Goal: Book appointment/travel/reservation

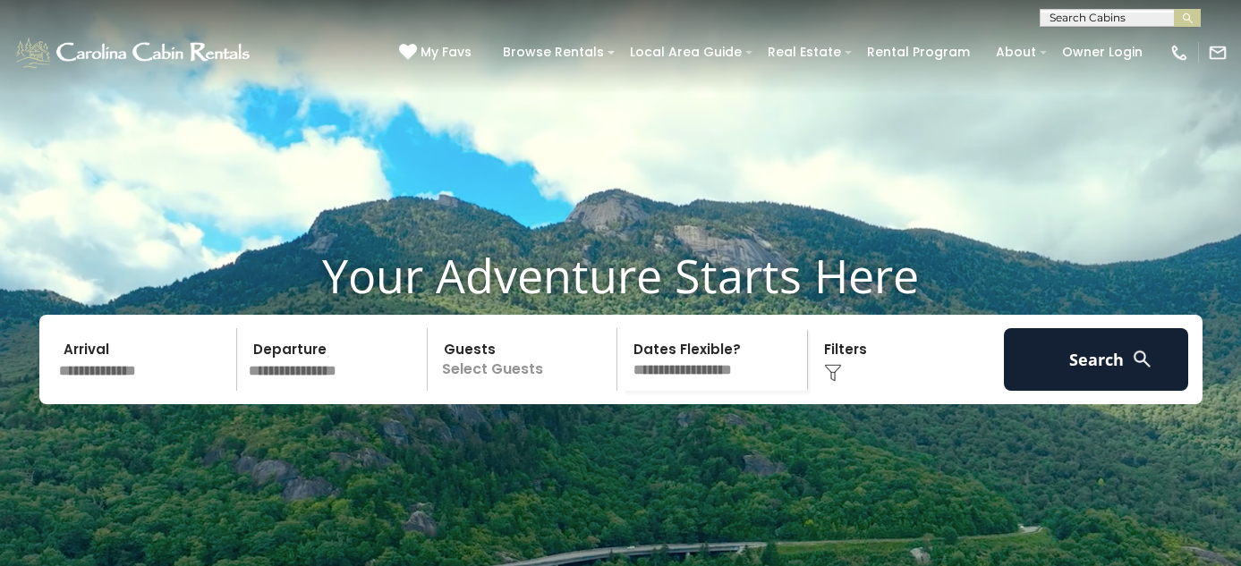
click at [94, 379] on input "text" at bounding box center [145, 359] width 185 height 63
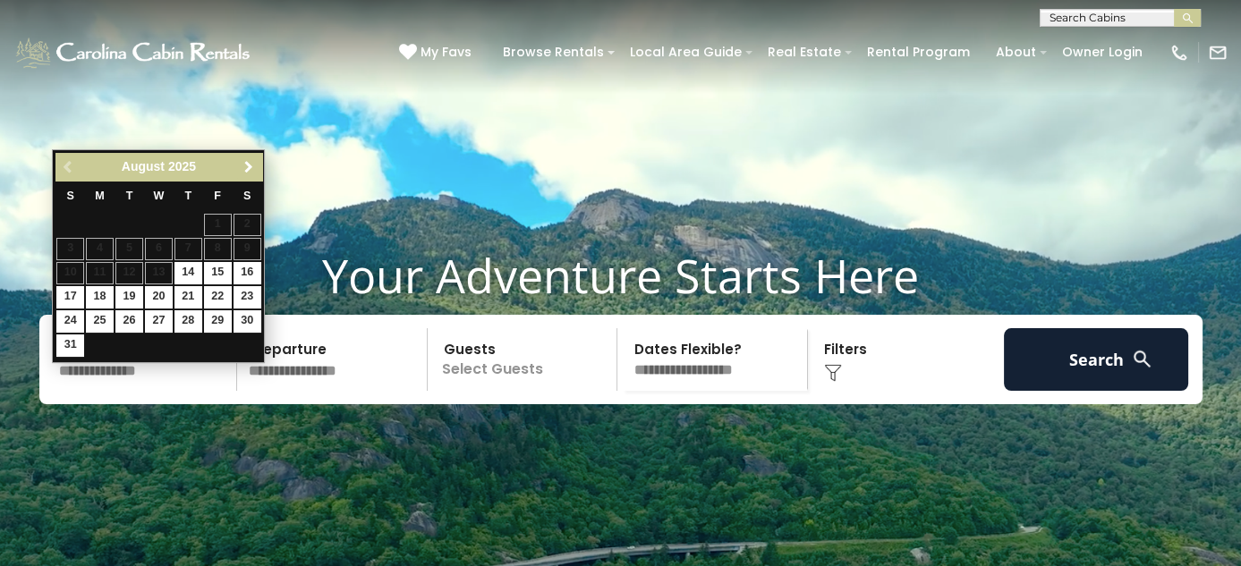
click at [247, 169] on span "Next" at bounding box center [249, 167] width 14 height 14
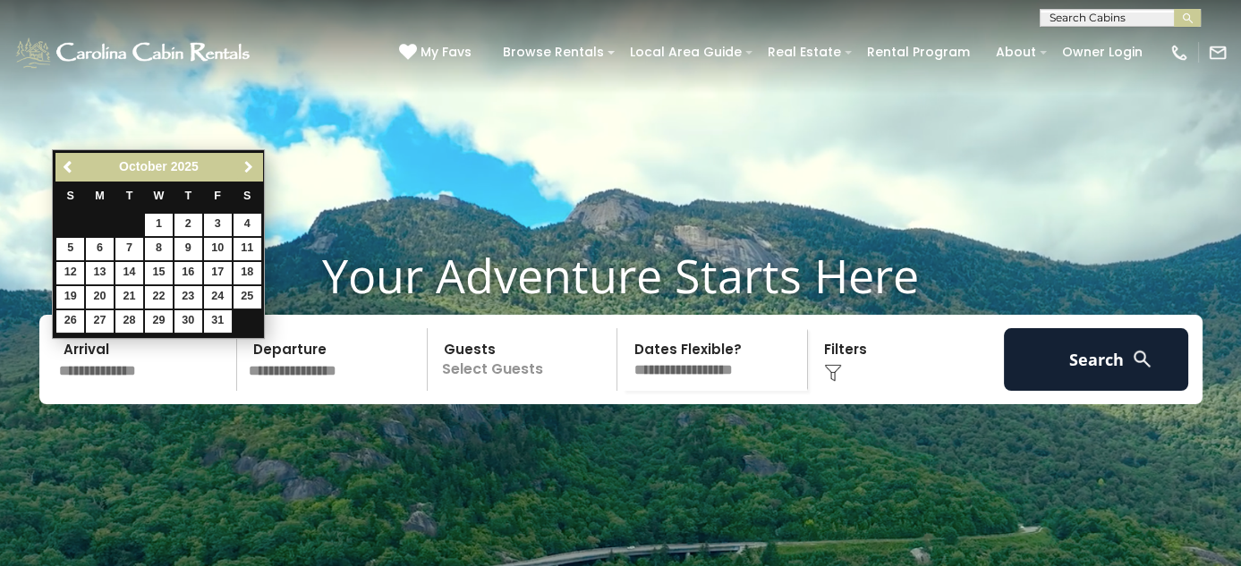
click at [247, 169] on span "Next" at bounding box center [249, 167] width 14 height 14
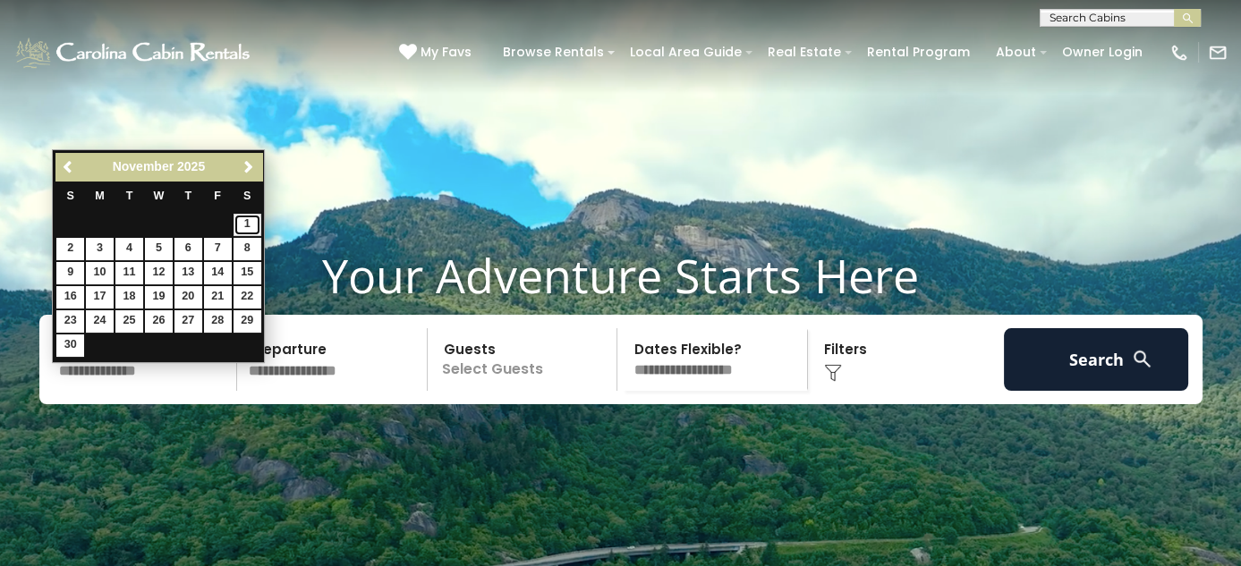
click at [248, 220] on link "1" at bounding box center [248, 225] width 28 height 22
type input "*******"
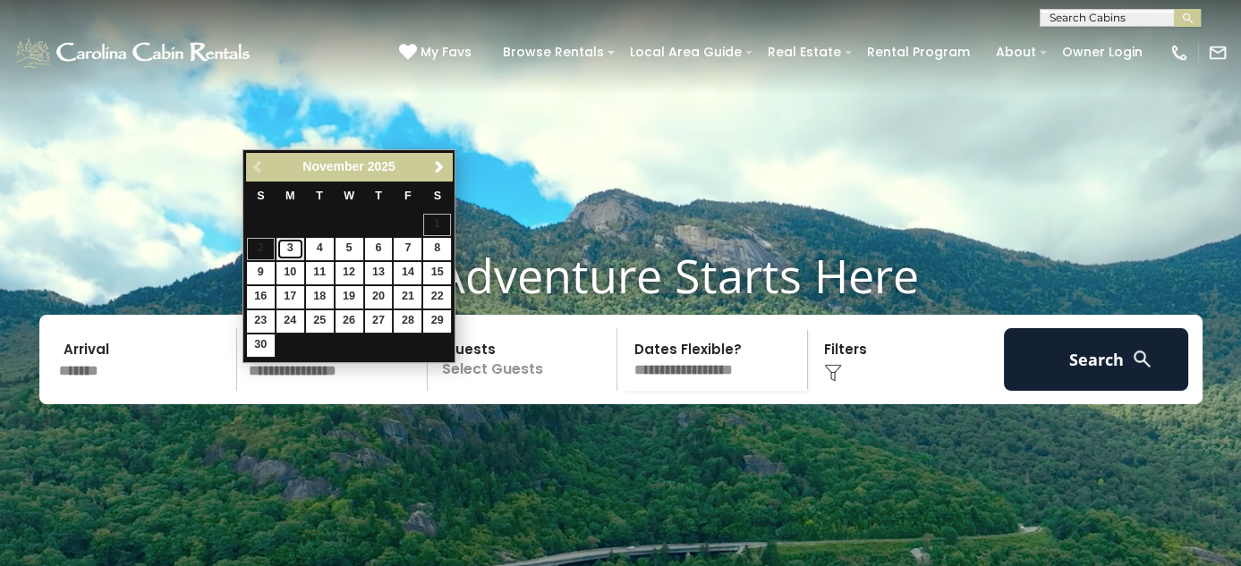
click at [290, 249] on link "3" at bounding box center [290, 249] width 28 height 22
type input "*******"
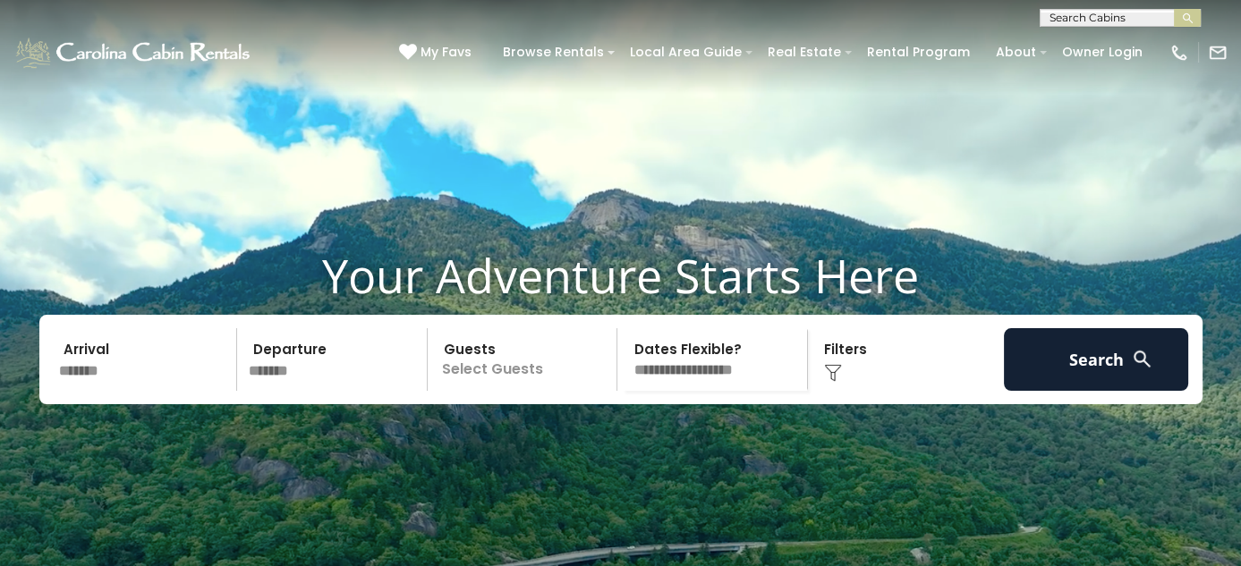
click at [511, 391] on p "Select Guests" at bounding box center [525, 359] width 184 height 63
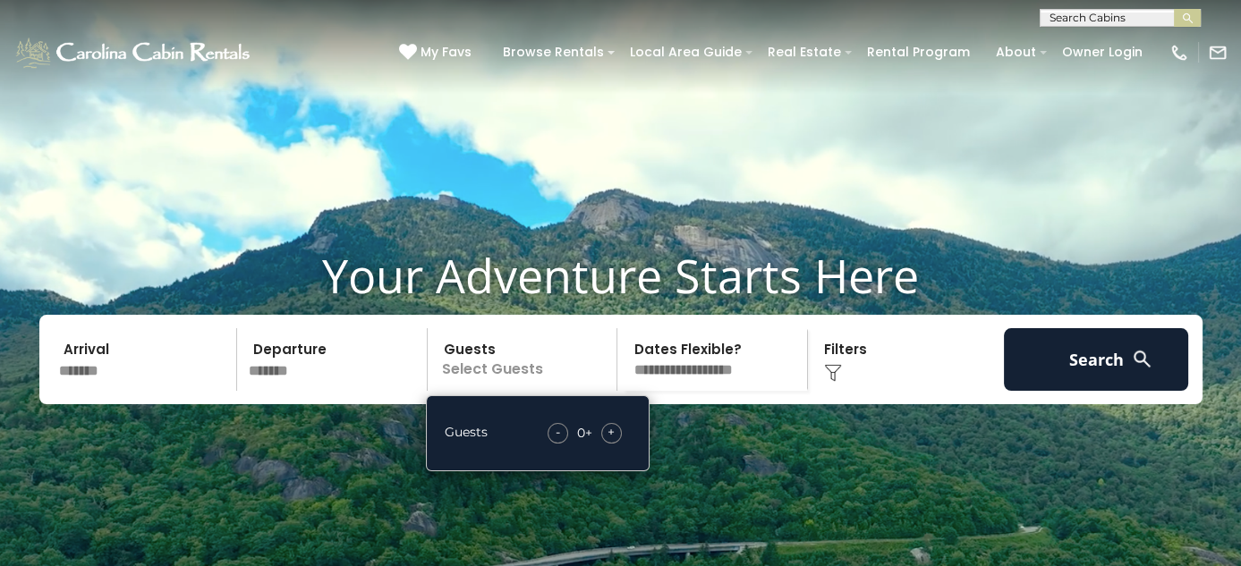
click at [611, 441] on span "+" at bounding box center [610, 432] width 7 height 18
click at [705, 391] on select "**********" at bounding box center [715, 359] width 184 height 63
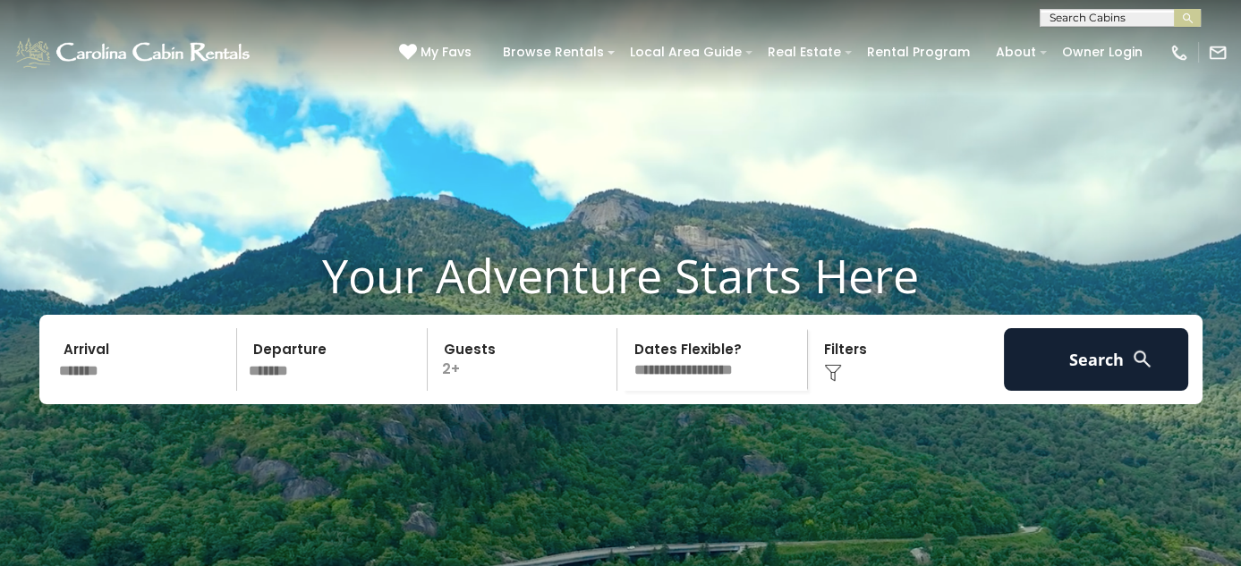
click at [913, 391] on div "Click to Choose" at bounding box center [905, 359] width 185 height 63
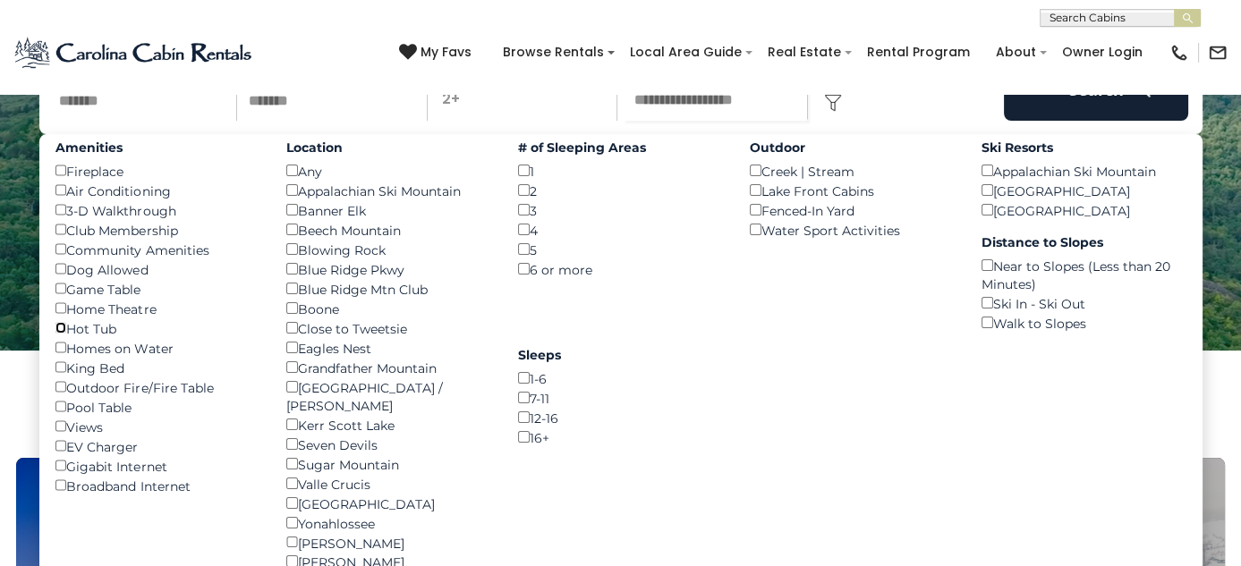
scroll to position [268, 0]
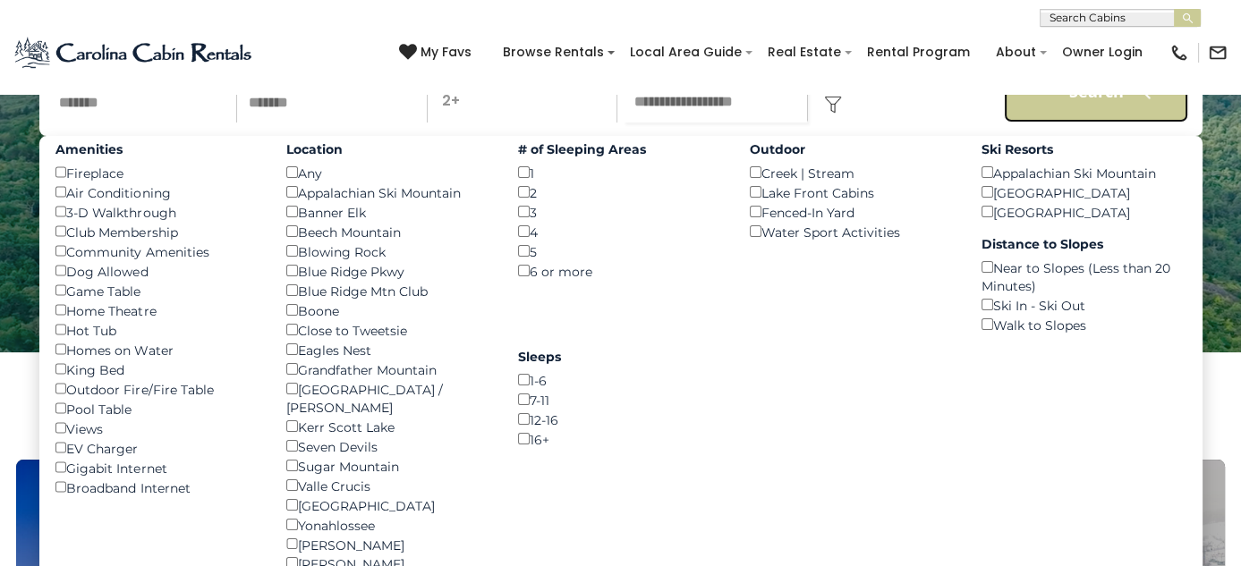
click at [1010, 121] on button "Search" at bounding box center [1096, 91] width 185 height 63
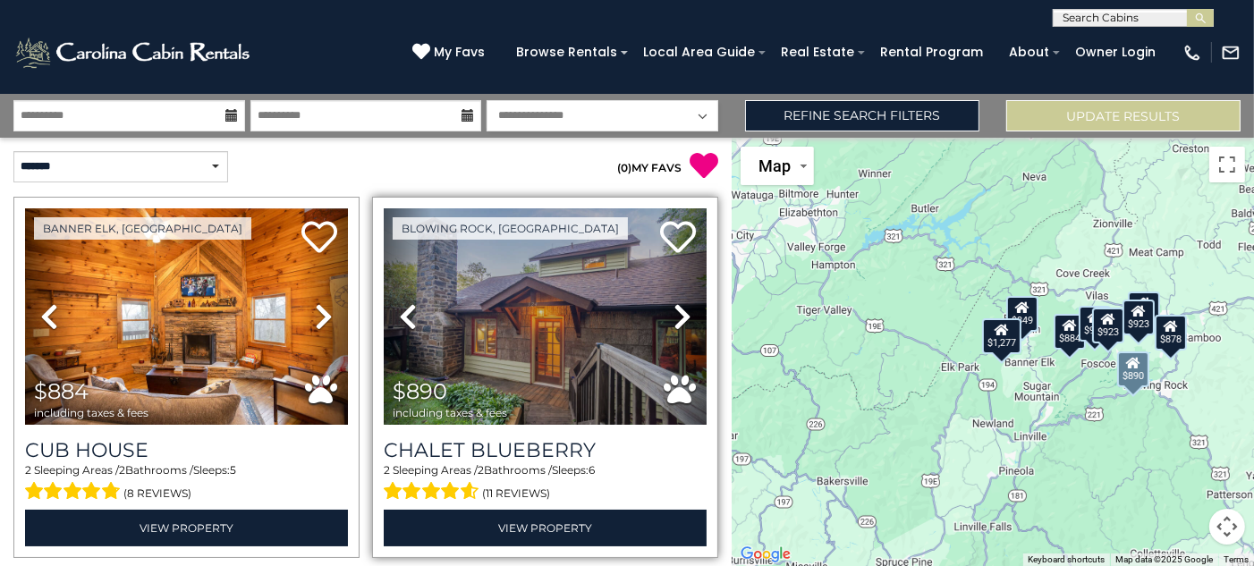
click at [676, 310] on icon at bounding box center [683, 316] width 18 height 29
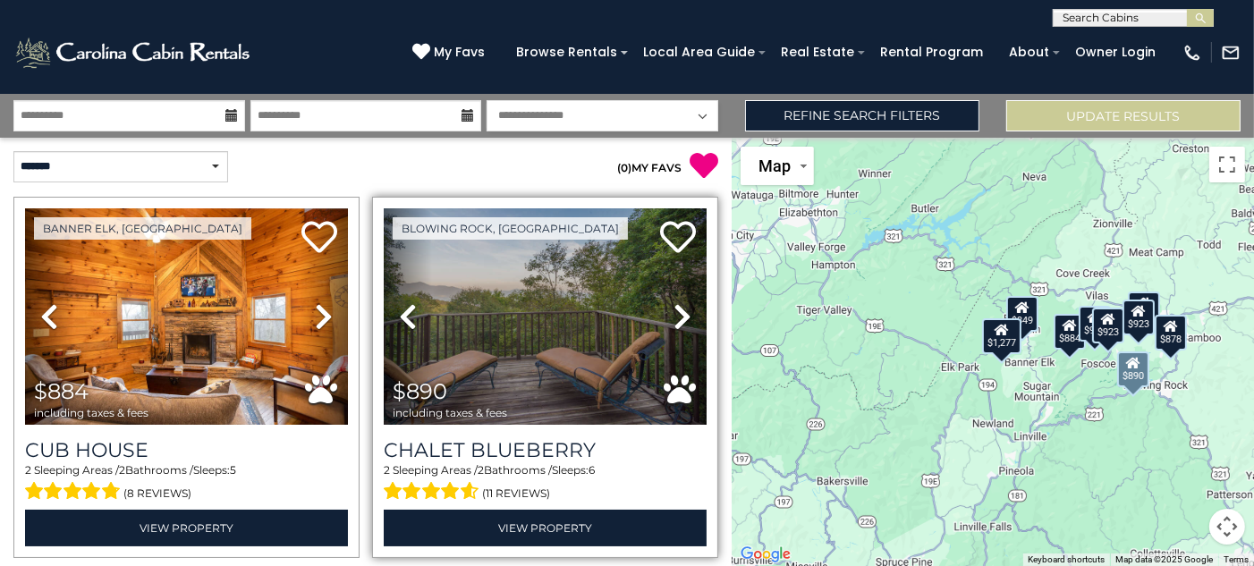
click at [676, 310] on icon at bounding box center [683, 316] width 18 height 29
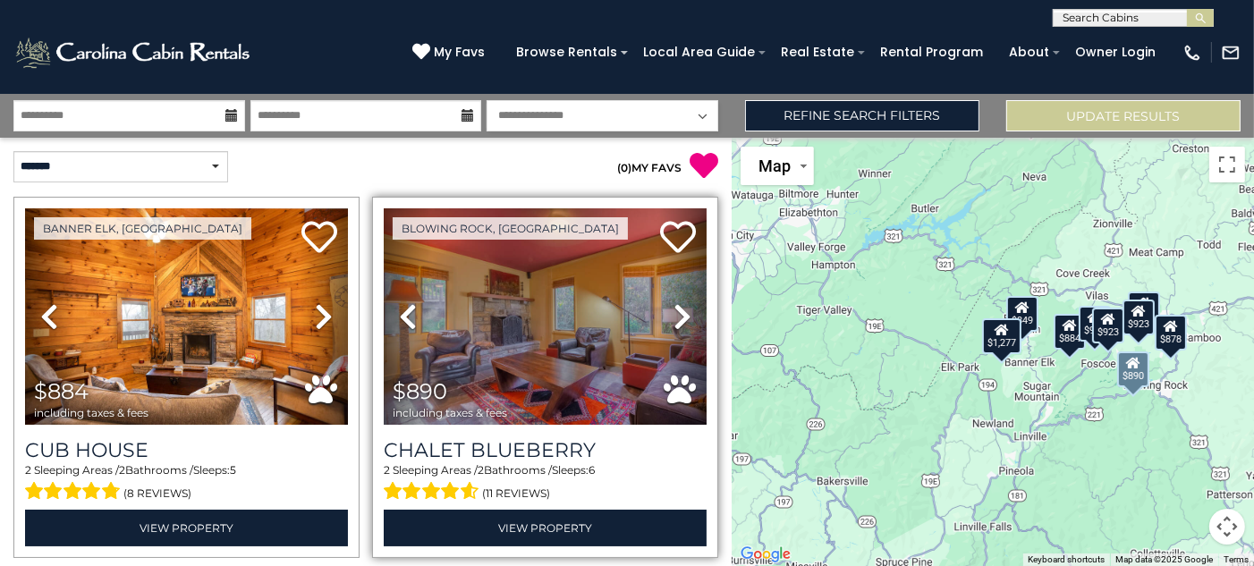
click at [676, 310] on icon at bounding box center [683, 316] width 18 height 29
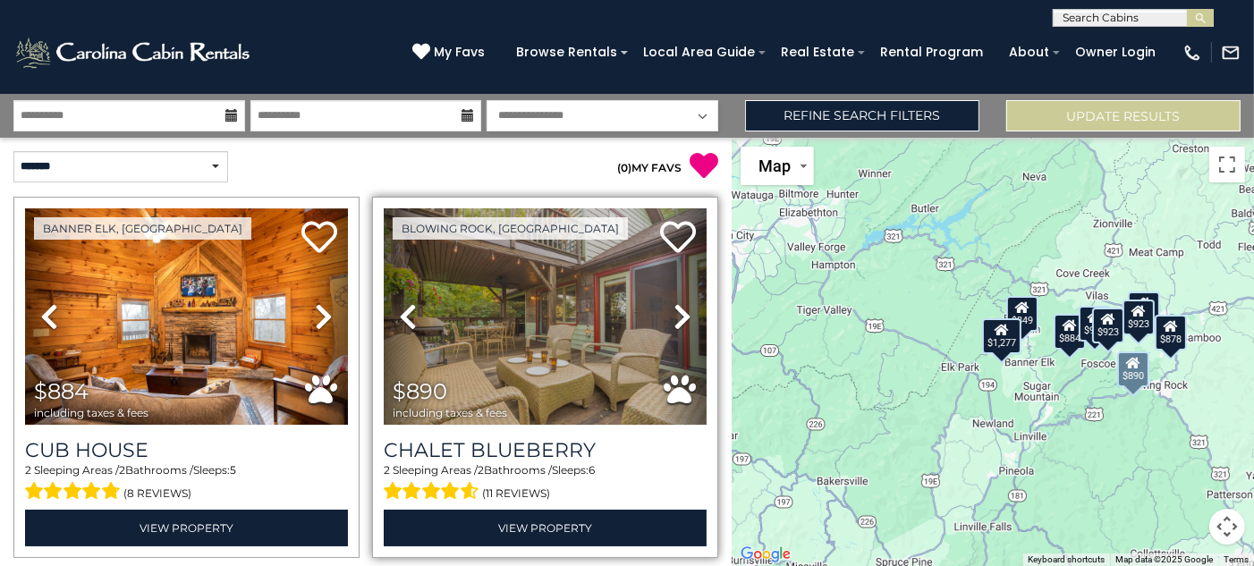
click at [676, 310] on icon at bounding box center [683, 316] width 18 height 29
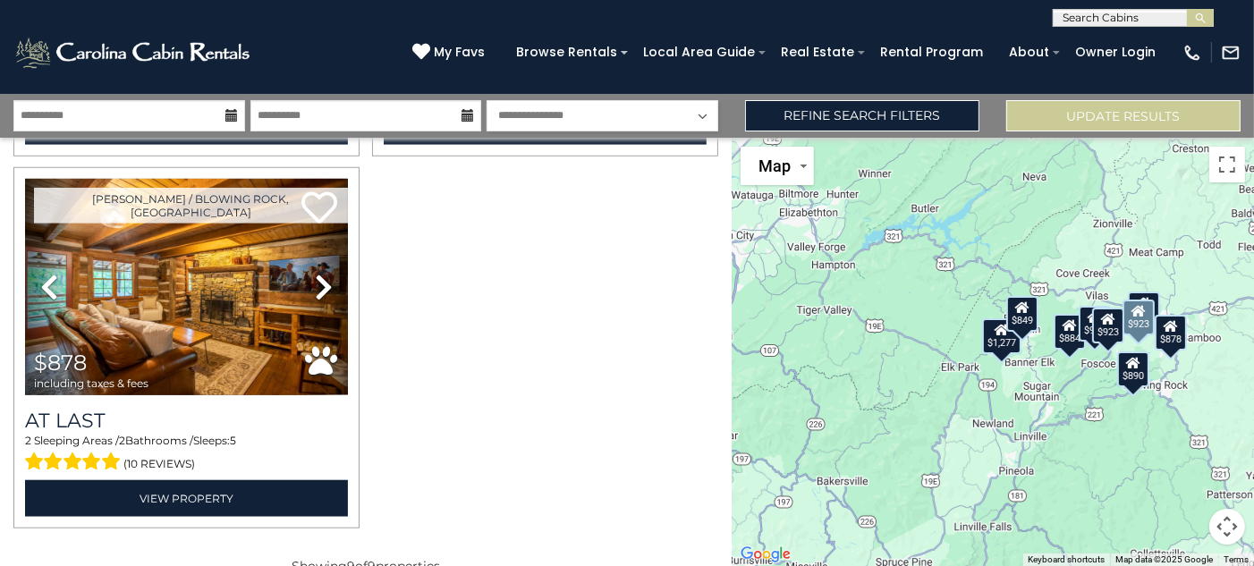
scroll to position [1521, 0]
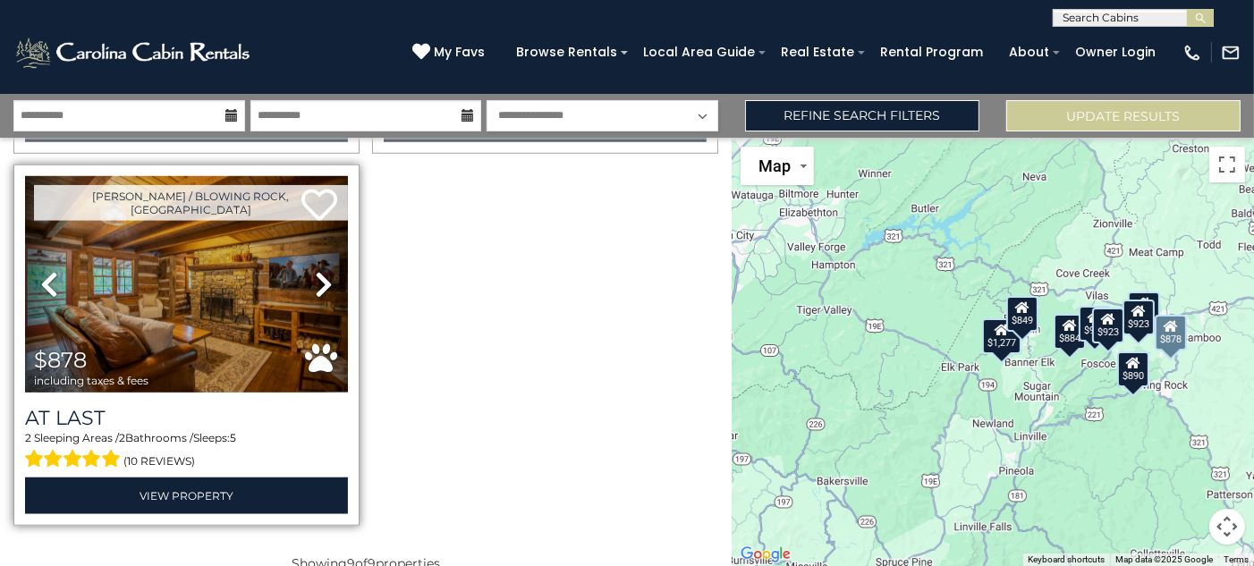
click at [321, 270] on icon at bounding box center [324, 284] width 18 height 29
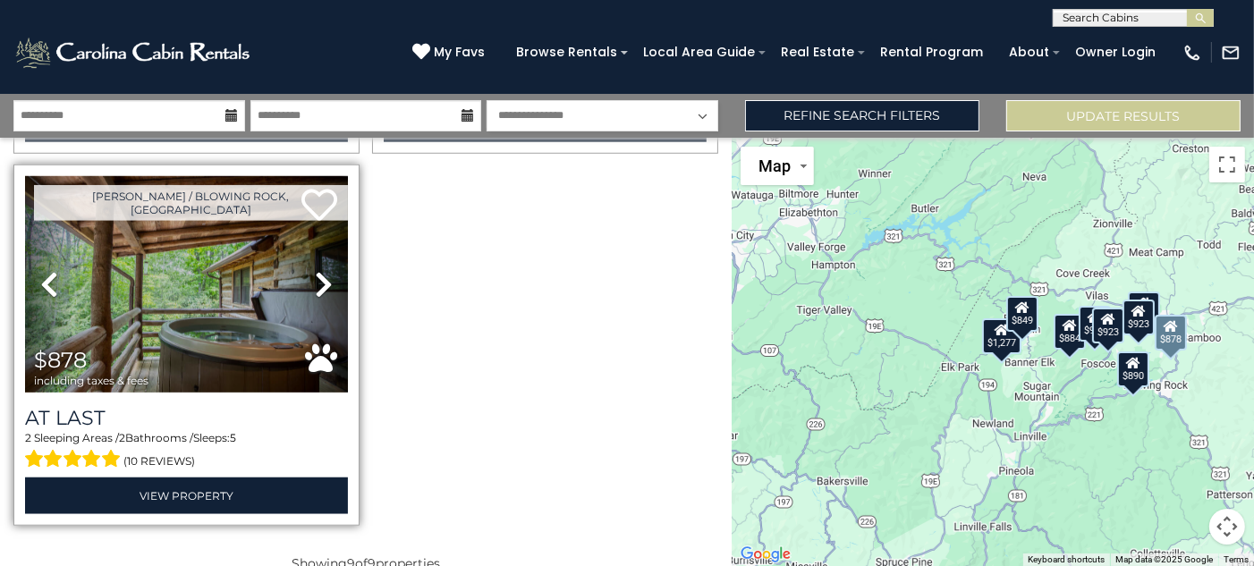
click at [321, 270] on icon at bounding box center [324, 284] width 18 height 29
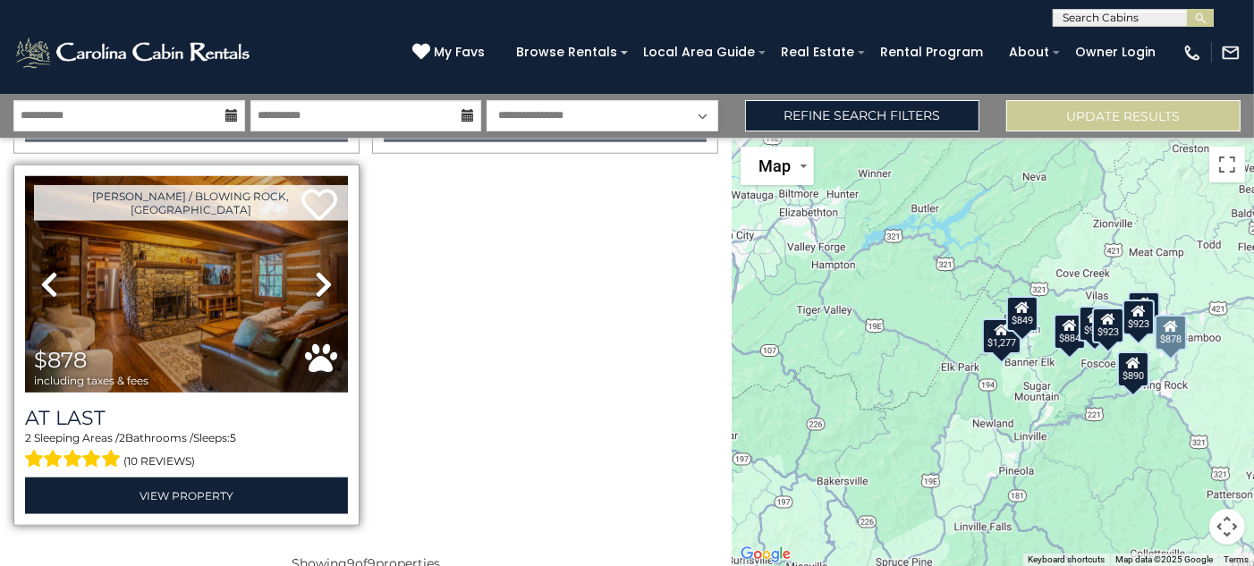
click at [321, 270] on icon at bounding box center [324, 284] width 18 height 29
